Goal: Check status

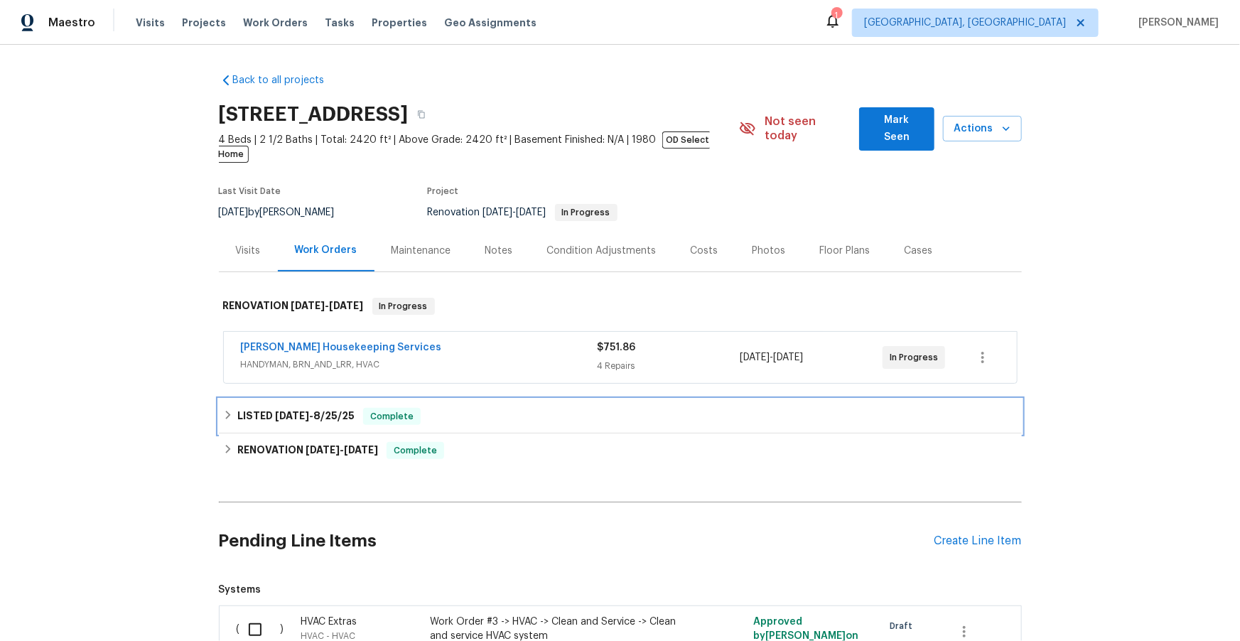
click at [288, 411] on span "[DATE]" at bounding box center [292, 416] width 34 height 10
